Goal: Obtain resource: Obtain resource

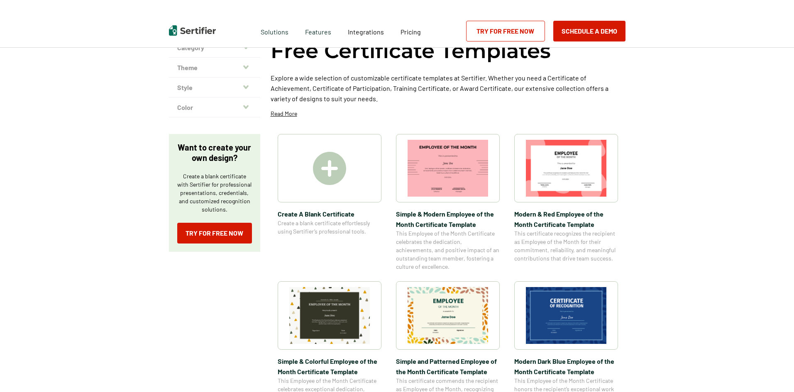
scroll to position [166, 0]
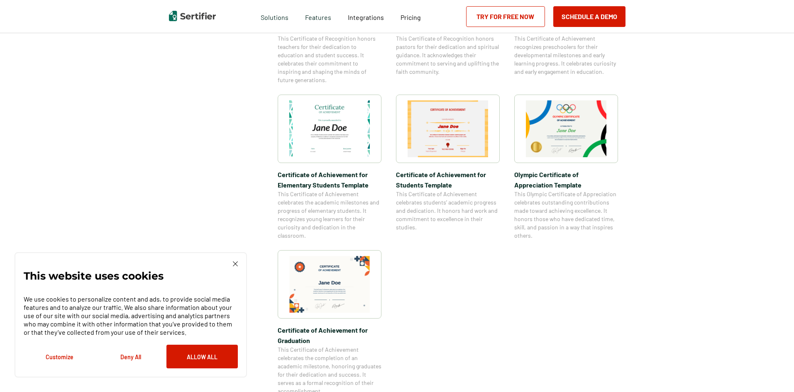
scroll to position [664, 0]
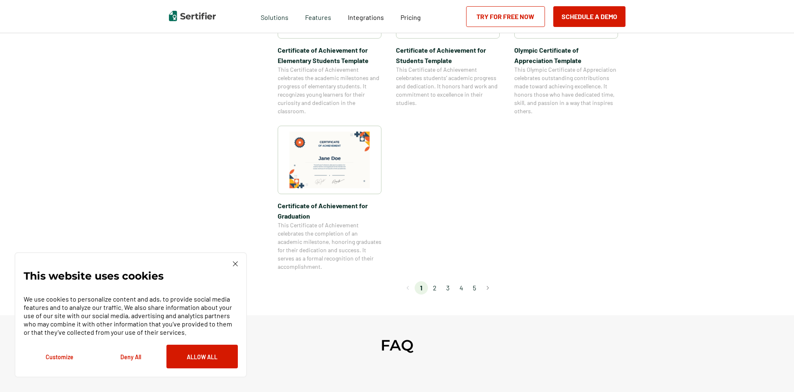
click at [437, 287] on li "2" at bounding box center [434, 287] width 13 height 13
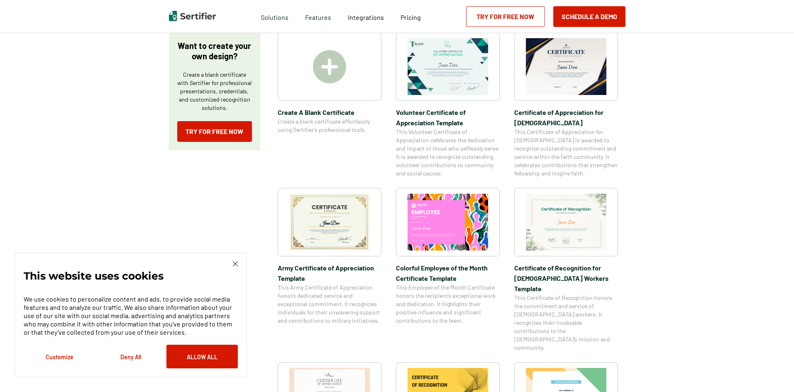
scroll to position [166, 0]
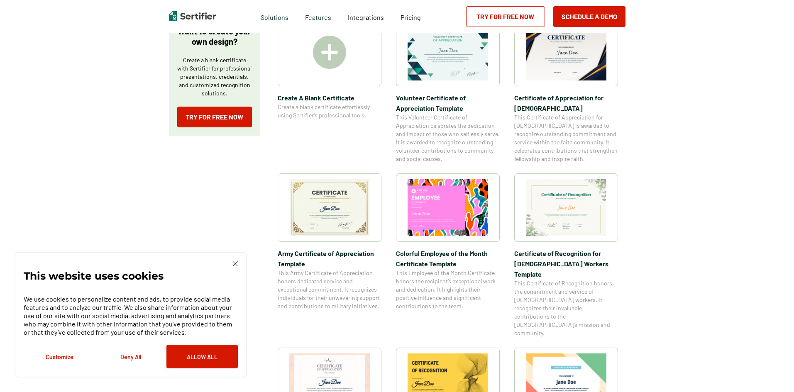
click at [330, 205] on img at bounding box center [329, 207] width 81 height 57
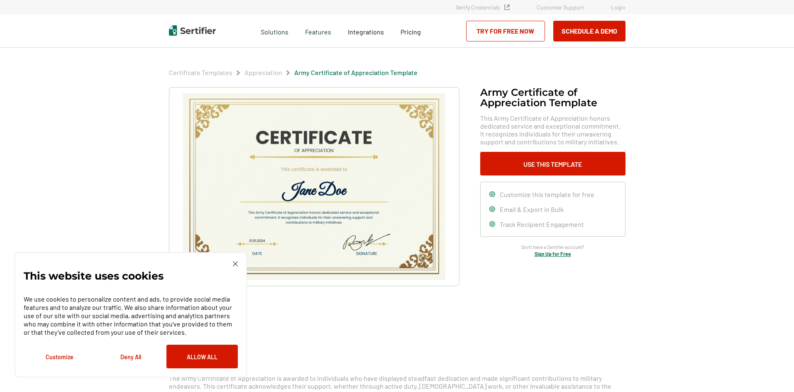
click at [233, 264] on img at bounding box center [235, 264] width 5 height 5
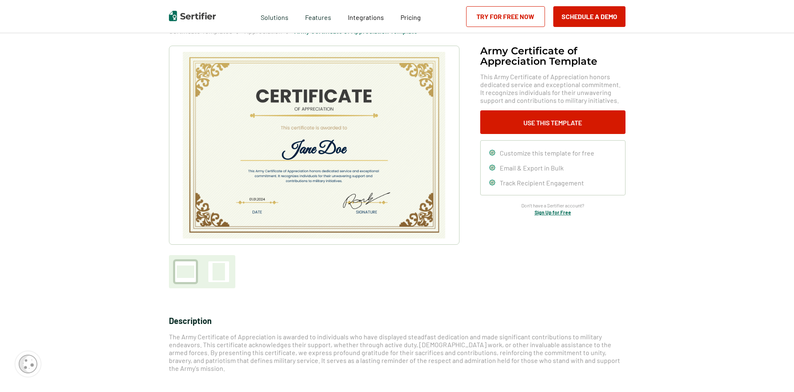
scroll to position [125, 0]
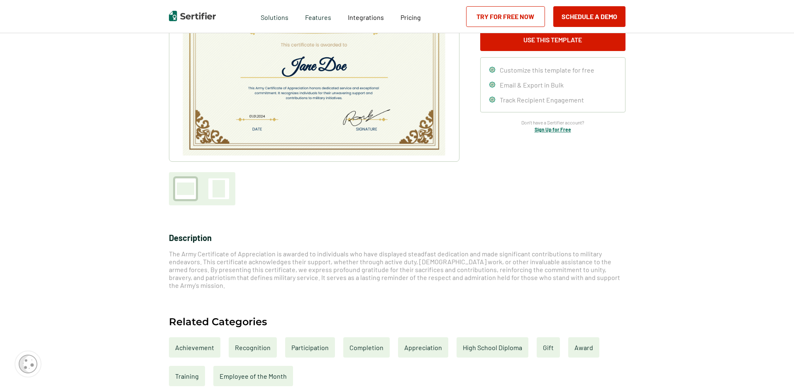
click at [206, 340] on div "Achievement" at bounding box center [194, 348] width 51 height 20
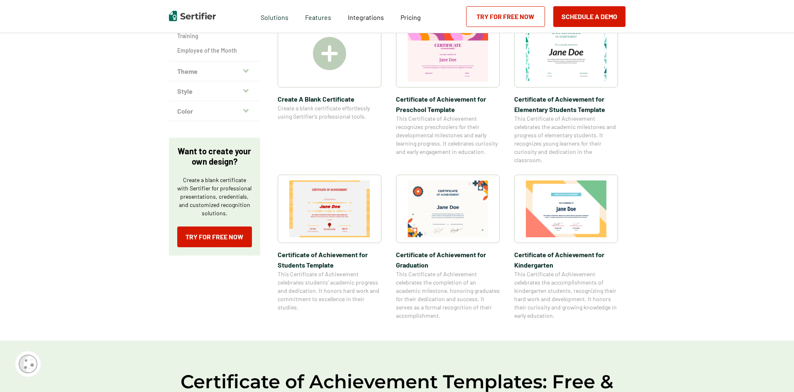
scroll to position [169, 0]
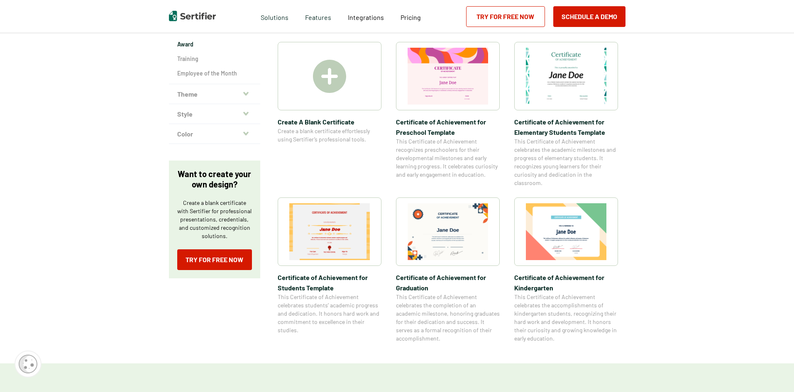
click at [201, 43] on h2 "Award" at bounding box center [214, 44] width 75 height 8
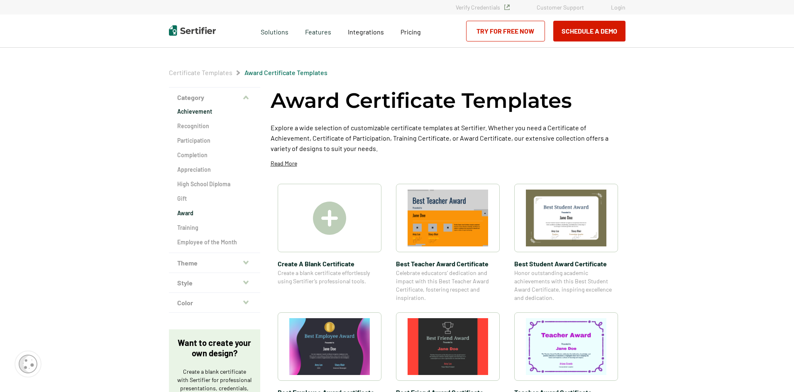
click at [199, 113] on h2 "Achievement" at bounding box center [214, 112] width 75 height 8
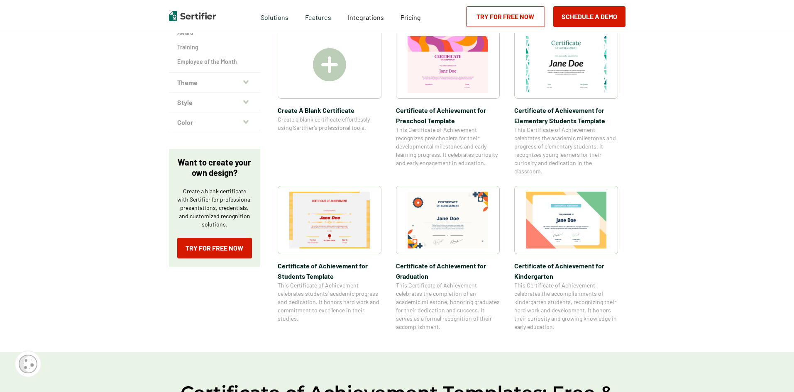
scroll to position [166, 0]
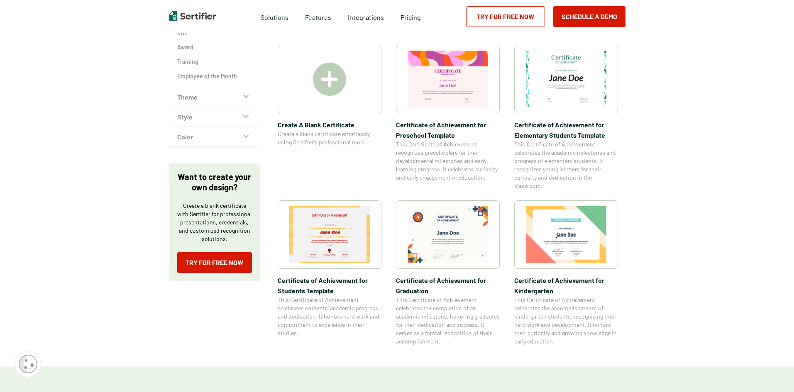
click at [334, 81] on img at bounding box center [329, 79] width 33 height 33
click at [187, 47] on h2 "Award" at bounding box center [214, 47] width 75 height 8
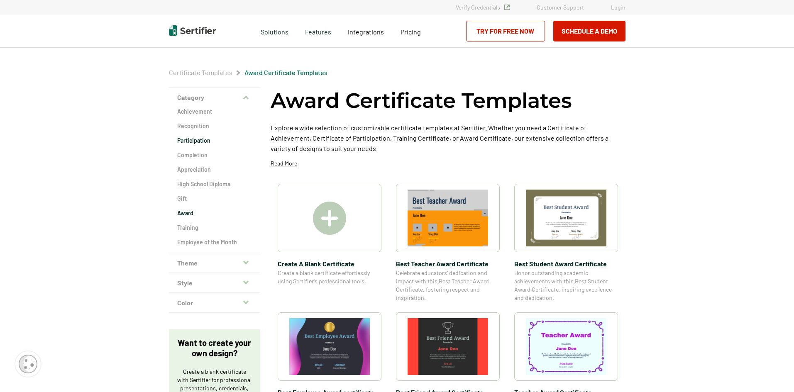
click at [191, 142] on h2 "Participation" at bounding box center [214, 141] width 75 height 8
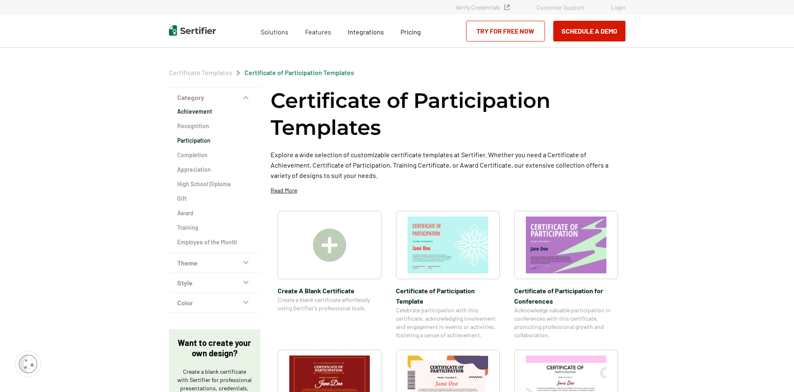
click at [199, 113] on h2 "Achievement" at bounding box center [214, 112] width 75 height 8
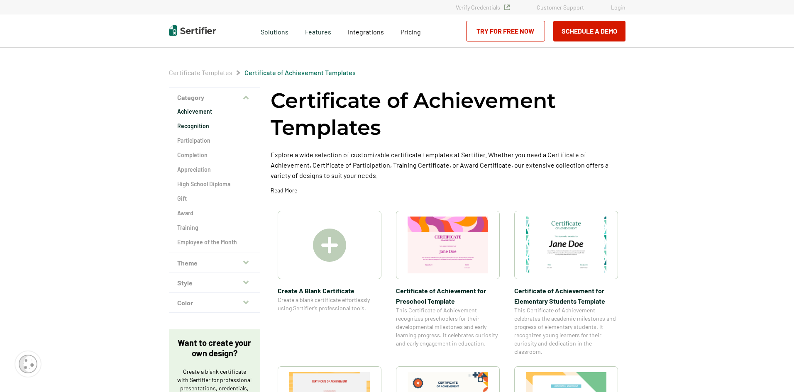
click at [183, 127] on h2 "Recognition" at bounding box center [214, 126] width 75 height 8
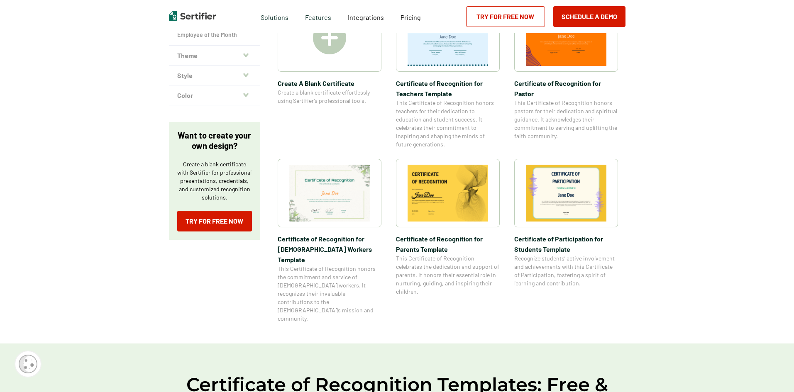
scroll to position [42, 0]
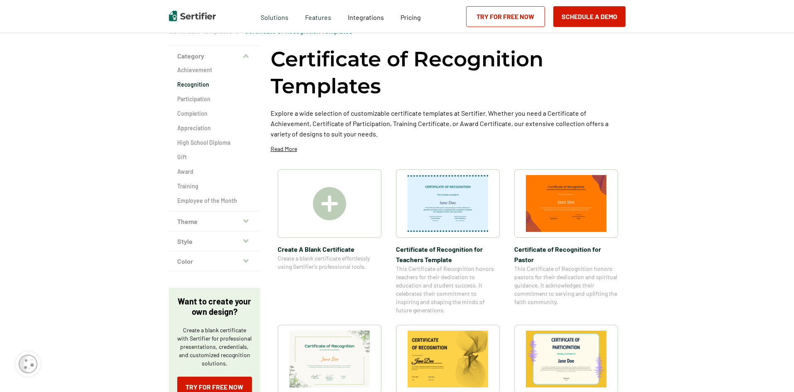
click at [246, 218] on icon "button" at bounding box center [245, 221] width 5 height 7
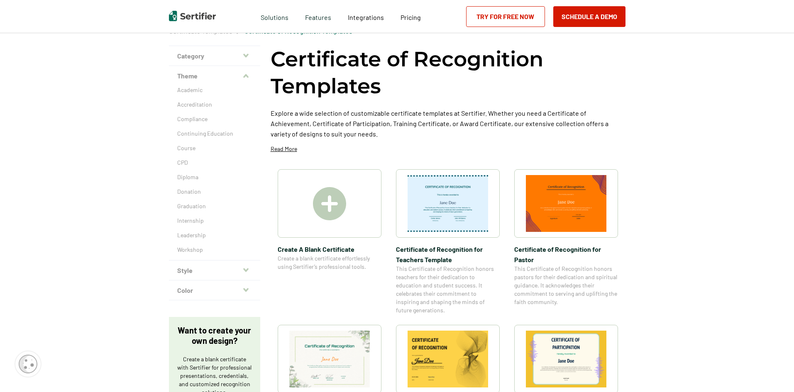
click at [246, 77] on icon "button" at bounding box center [245, 76] width 5 height 4
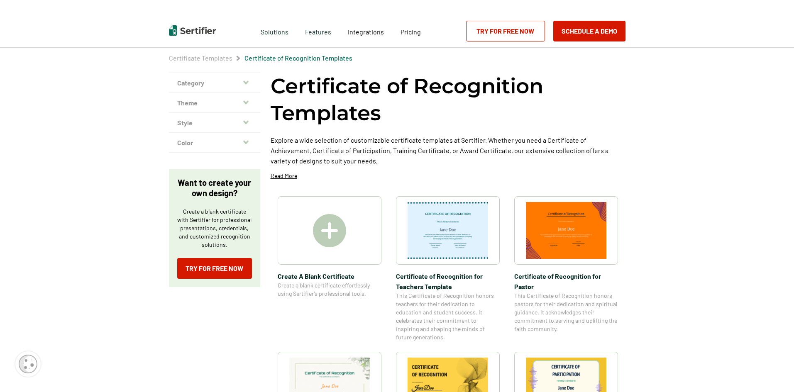
scroll to position [0, 0]
